Goal: Transaction & Acquisition: Purchase product/service

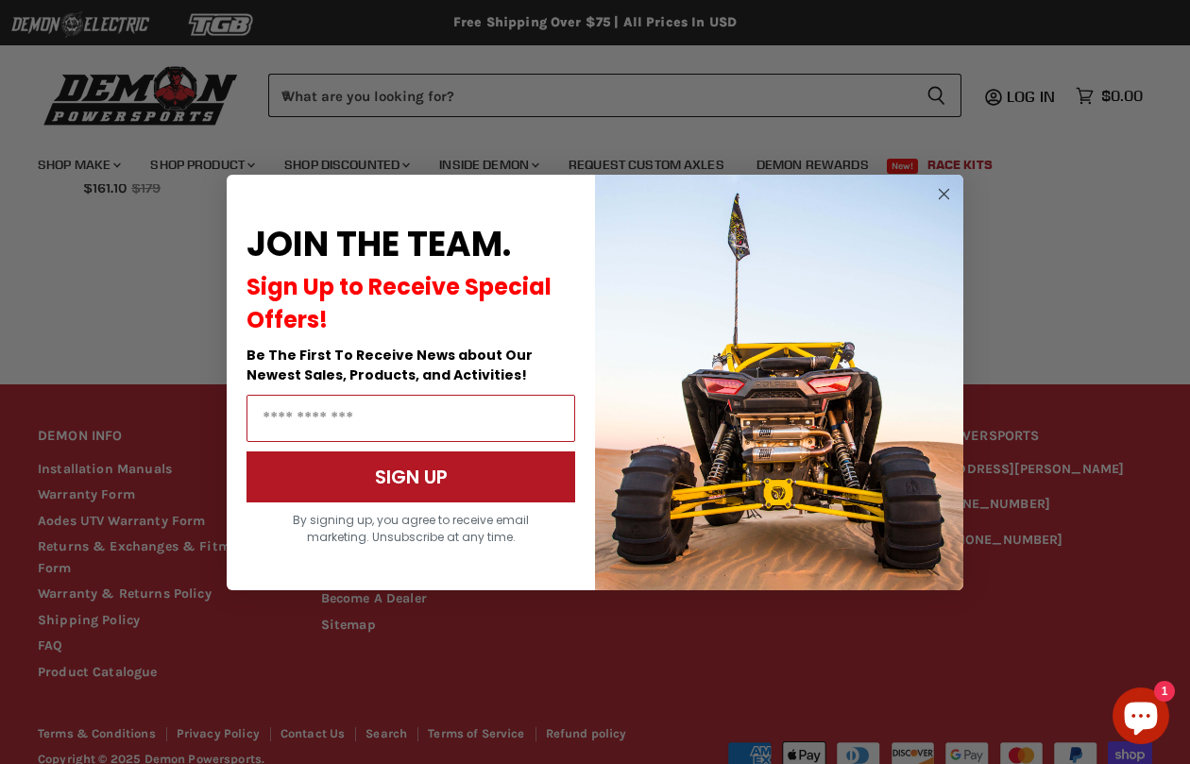
scroll to position [1572, 0]
